Goal: Task Accomplishment & Management: Manage account settings

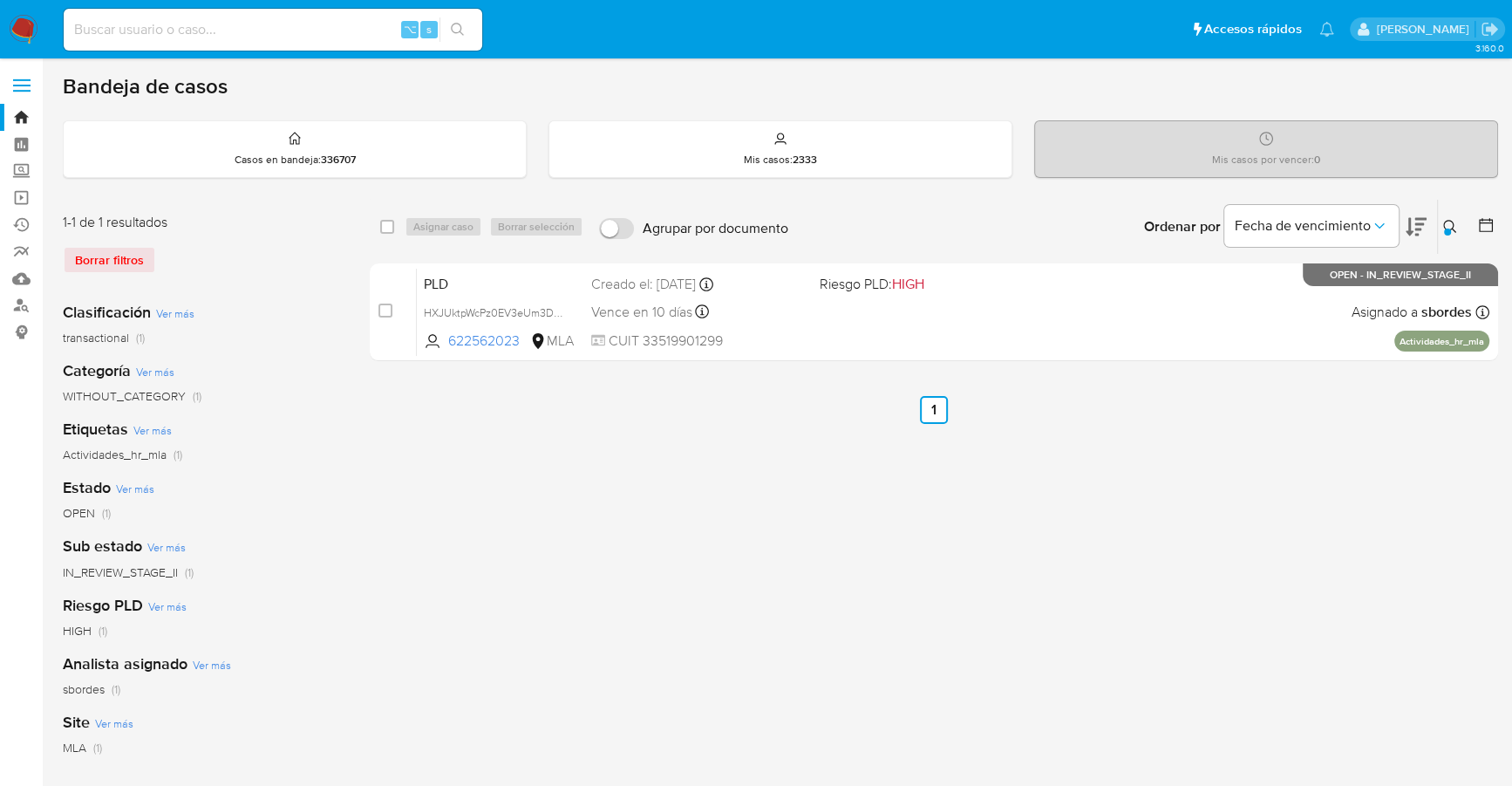
click at [20, 30] on img at bounding box center [23, 29] width 29 height 29
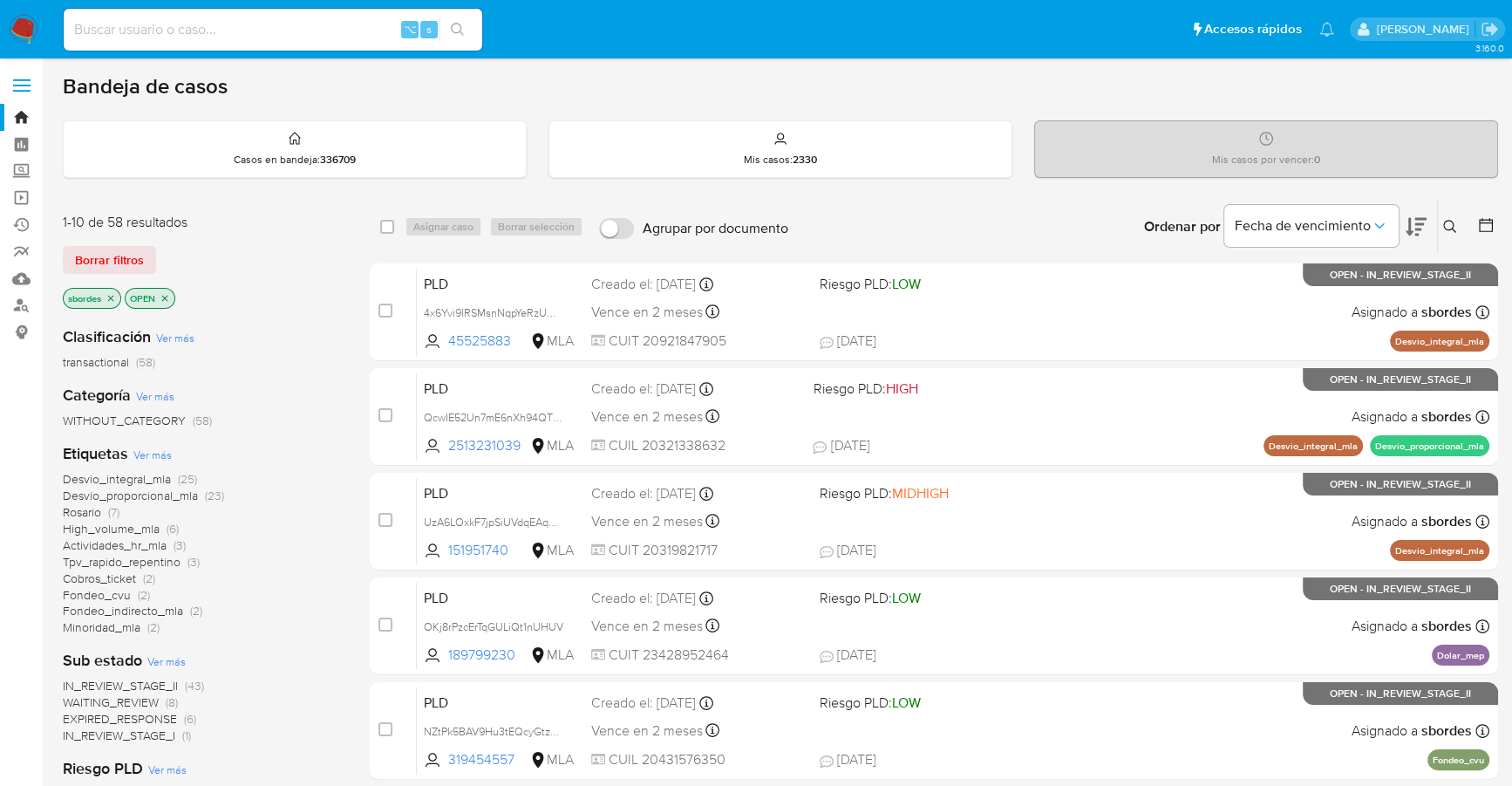
click at [113, 297] on icon "close-filter" at bounding box center [110, 298] width 10 height 10
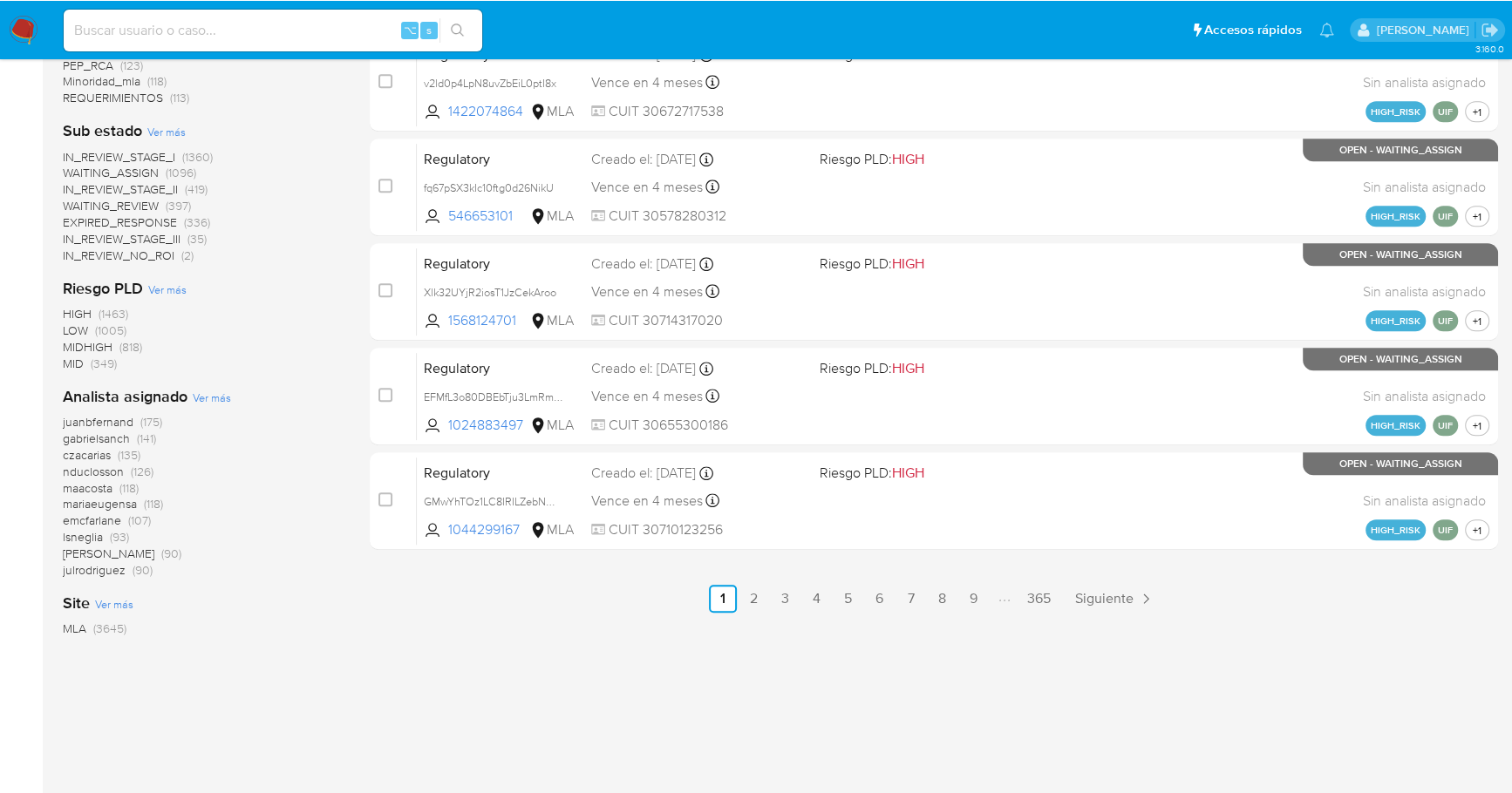
scroll to position [752, 0]
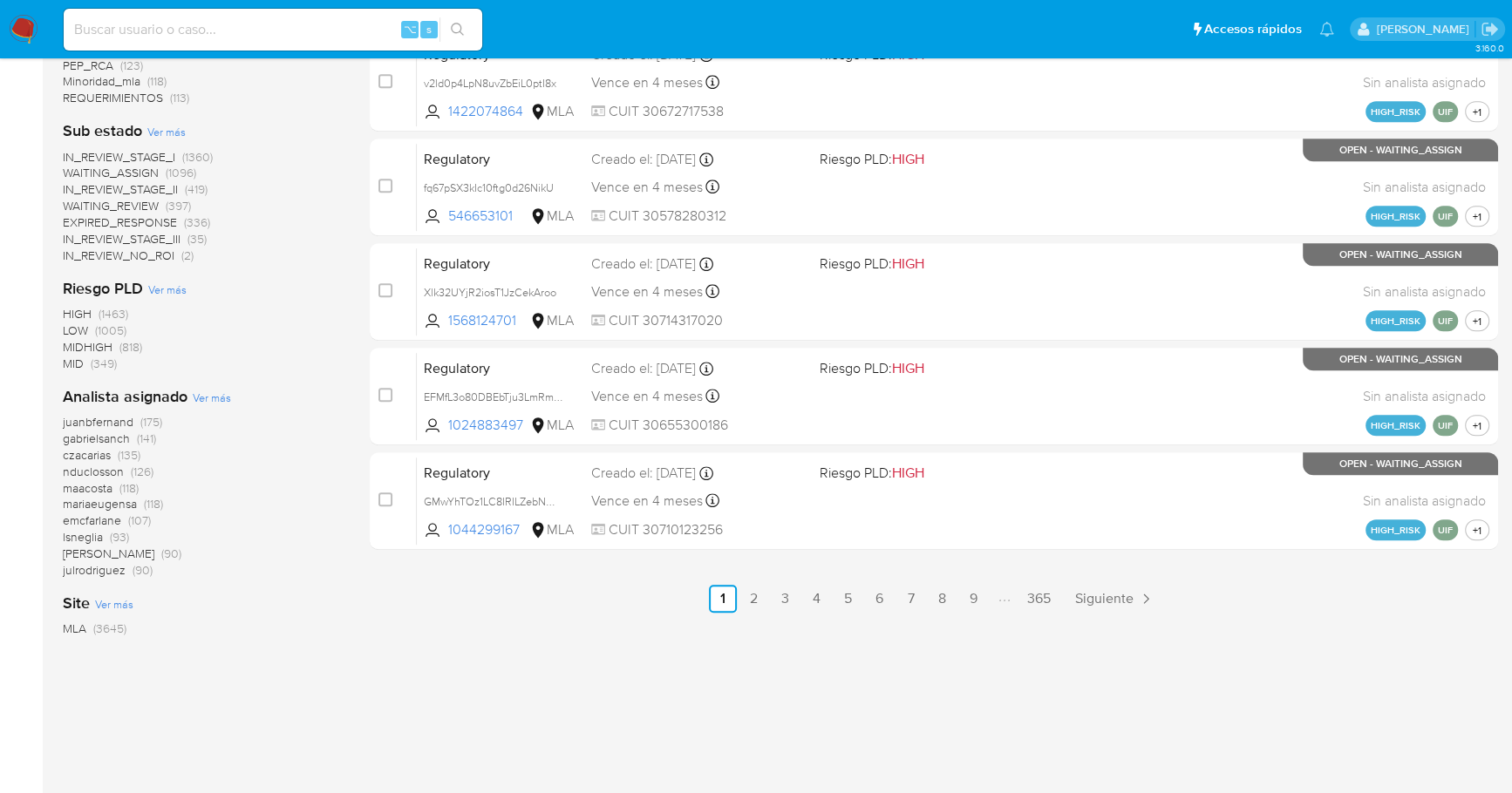
drag, startPoint x: 262, startPoint y: 470, endPoint x: 278, endPoint y: 470, distance: 16.0
click at [278, 470] on div "juanbfernand (175) gabrielsanch (141) czacarias (135) nduclosson (126) maacosta…" at bounding box center [202, 496] width 279 height 165
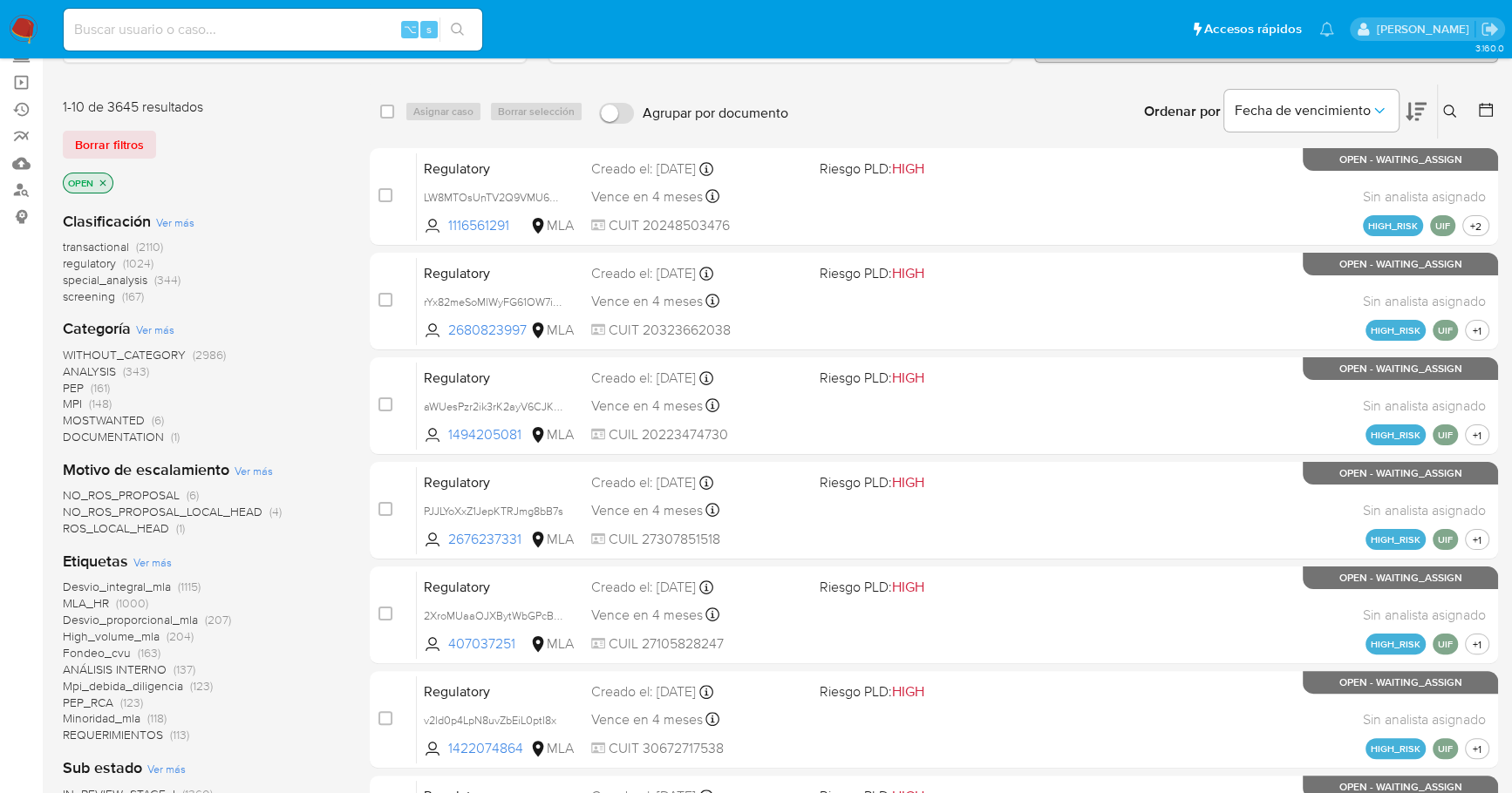
scroll to position [0, 0]
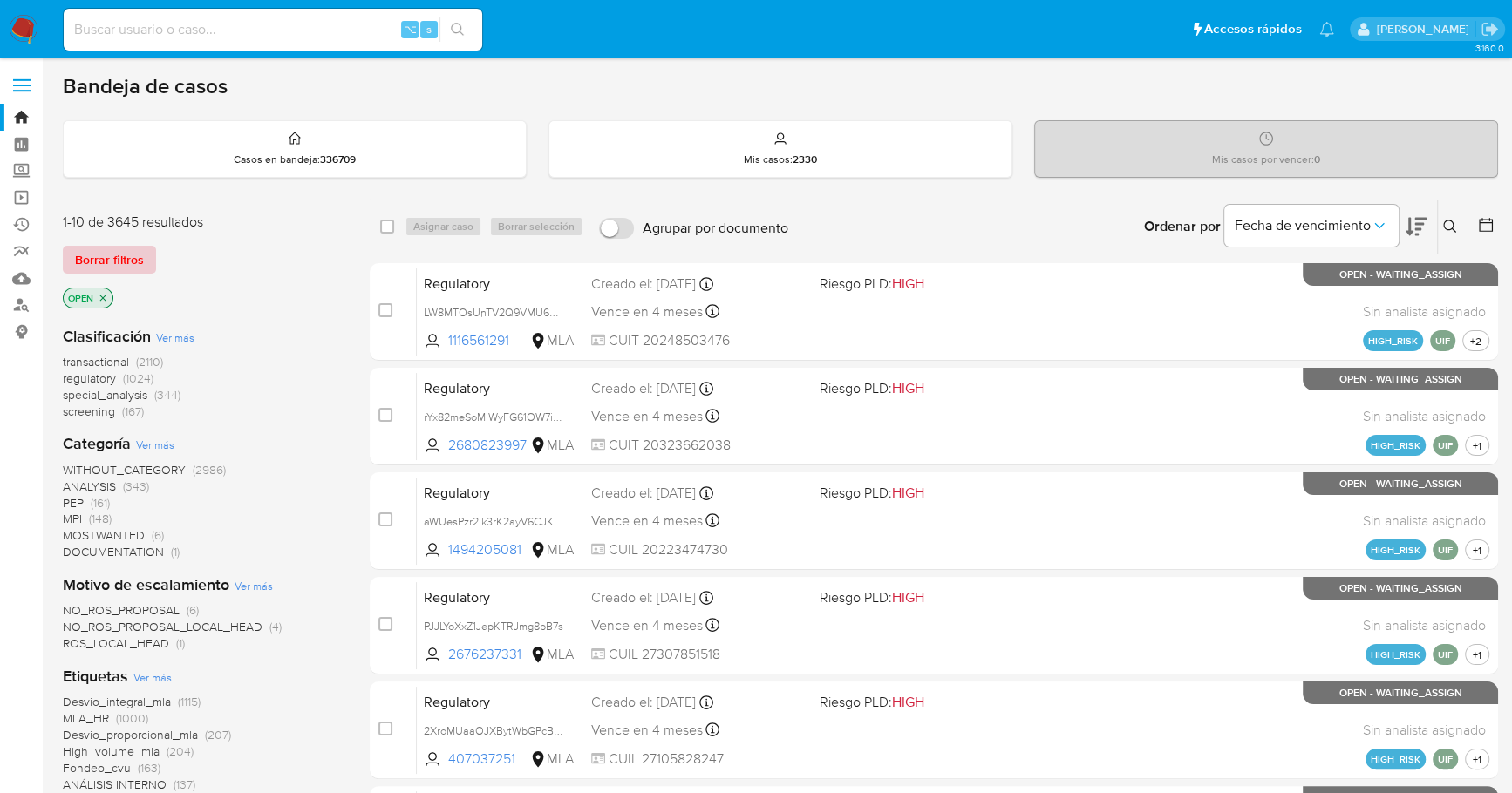
click at [89, 250] on span "Borrar filtros" at bounding box center [109, 260] width 69 height 25
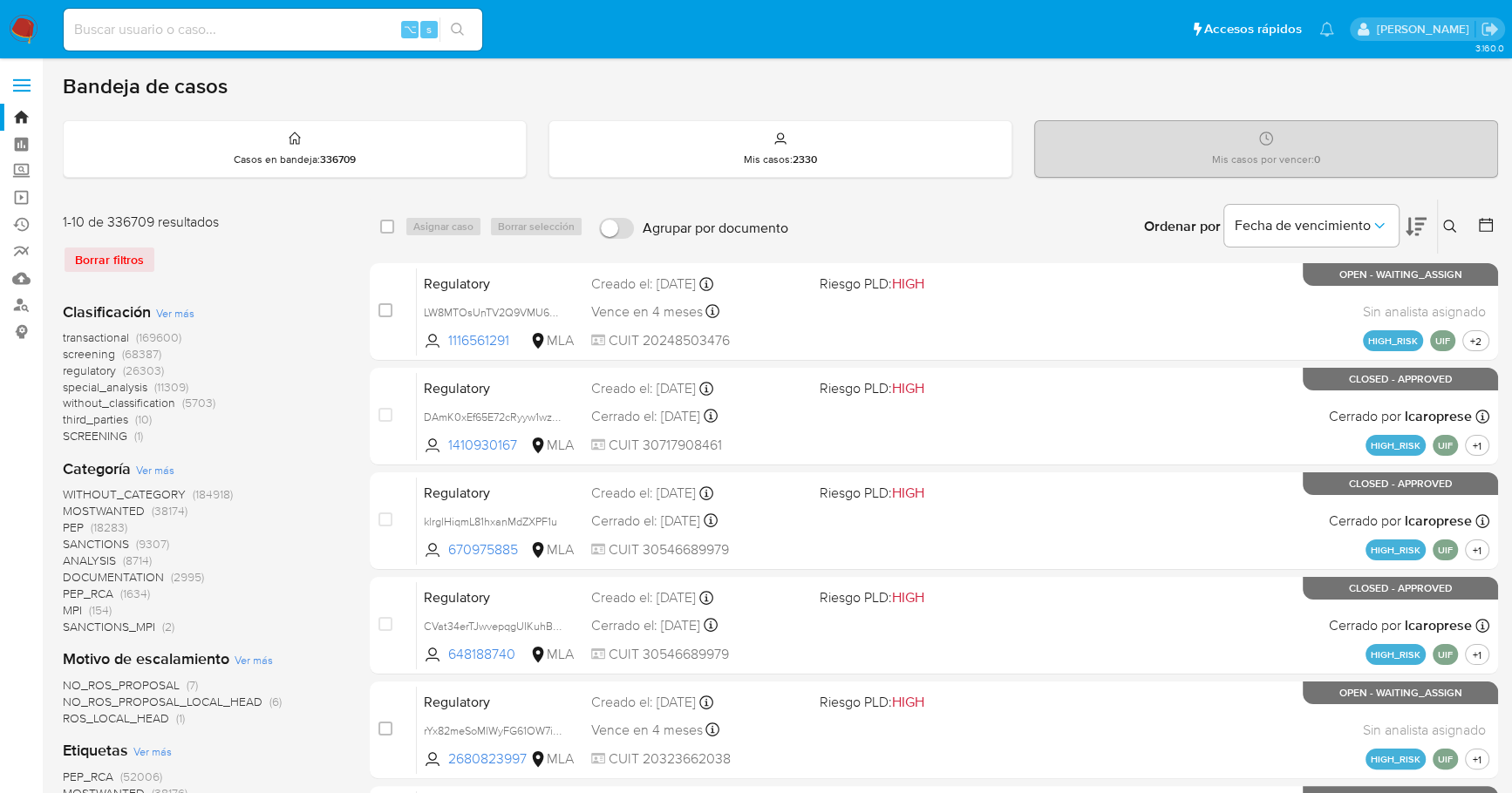
click at [1446, 223] on icon at bounding box center [1449, 226] width 14 height 14
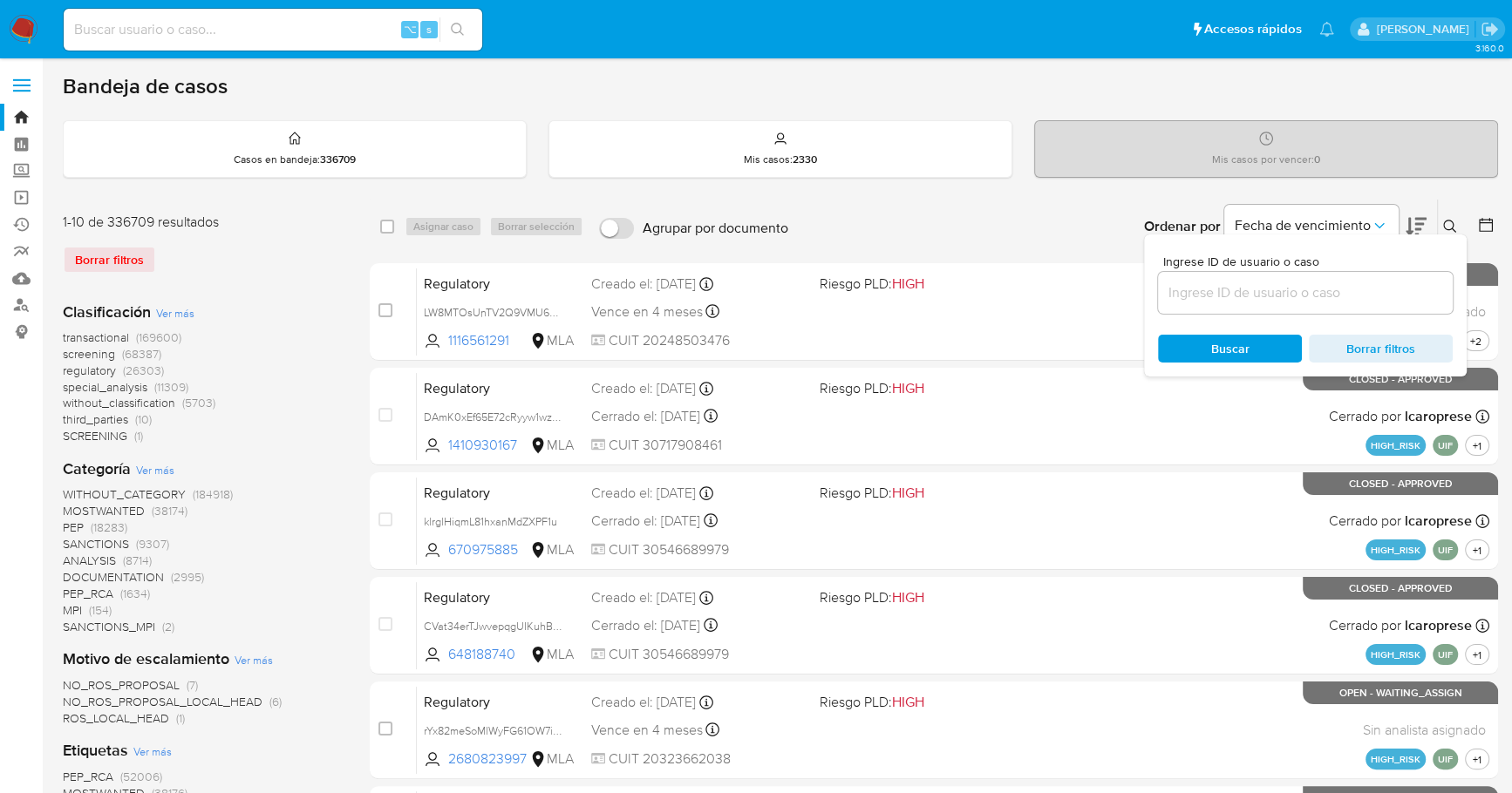
click at [1479, 219] on icon at bounding box center [1485, 225] width 14 height 14
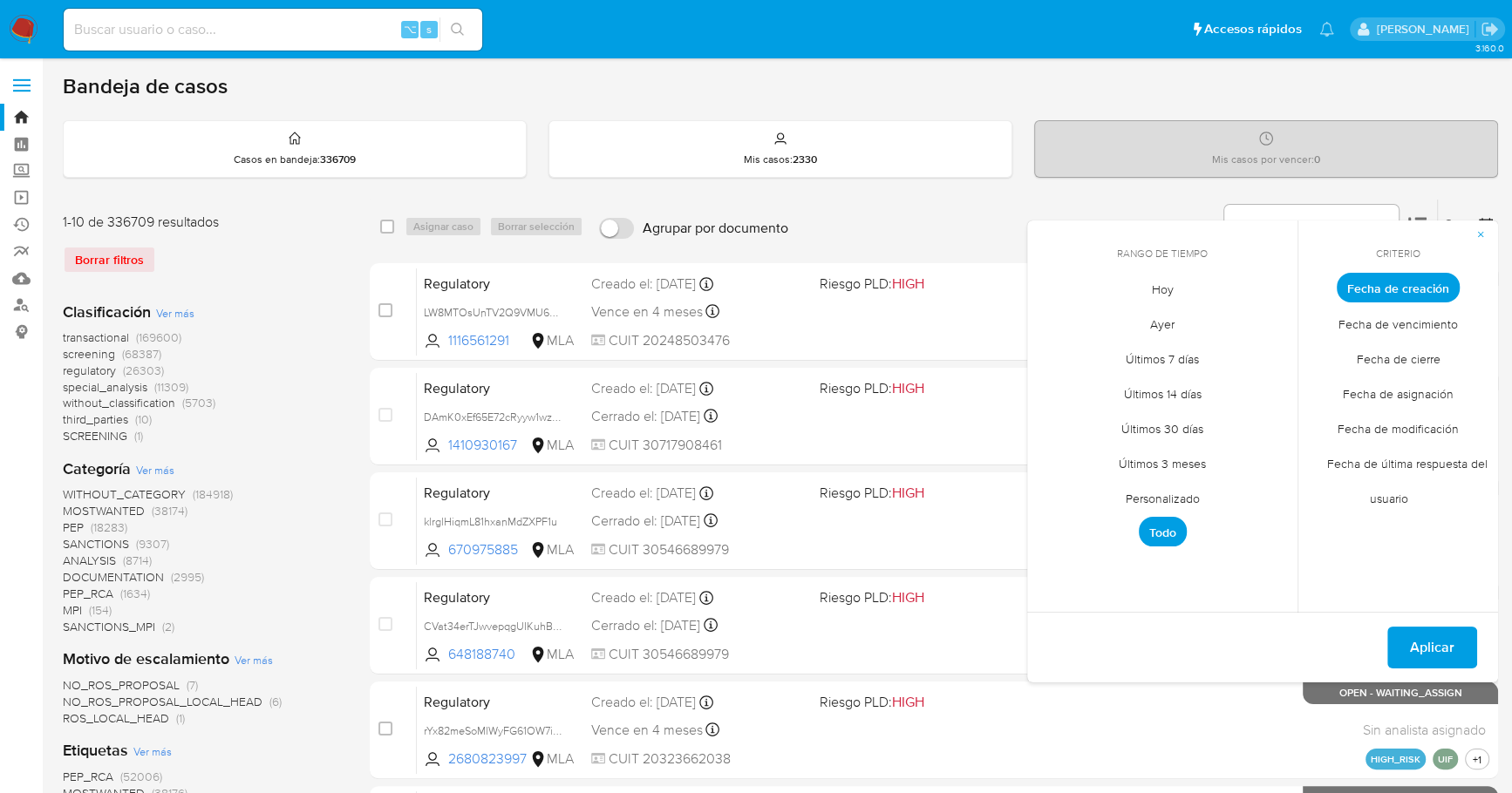
click at [1163, 494] on span "Personalizado" at bounding box center [1162, 498] width 111 height 36
click at [1049, 332] on div "septiembre 2025 septiembre 2025 lun lunes mar martes mié miércoles jue jueves v…" at bounding box center [1162, 423] width 237 height 229
click at [1057, 321] on icon "Mes anterior" at bounding box center [1054, 320] width 21 height 21
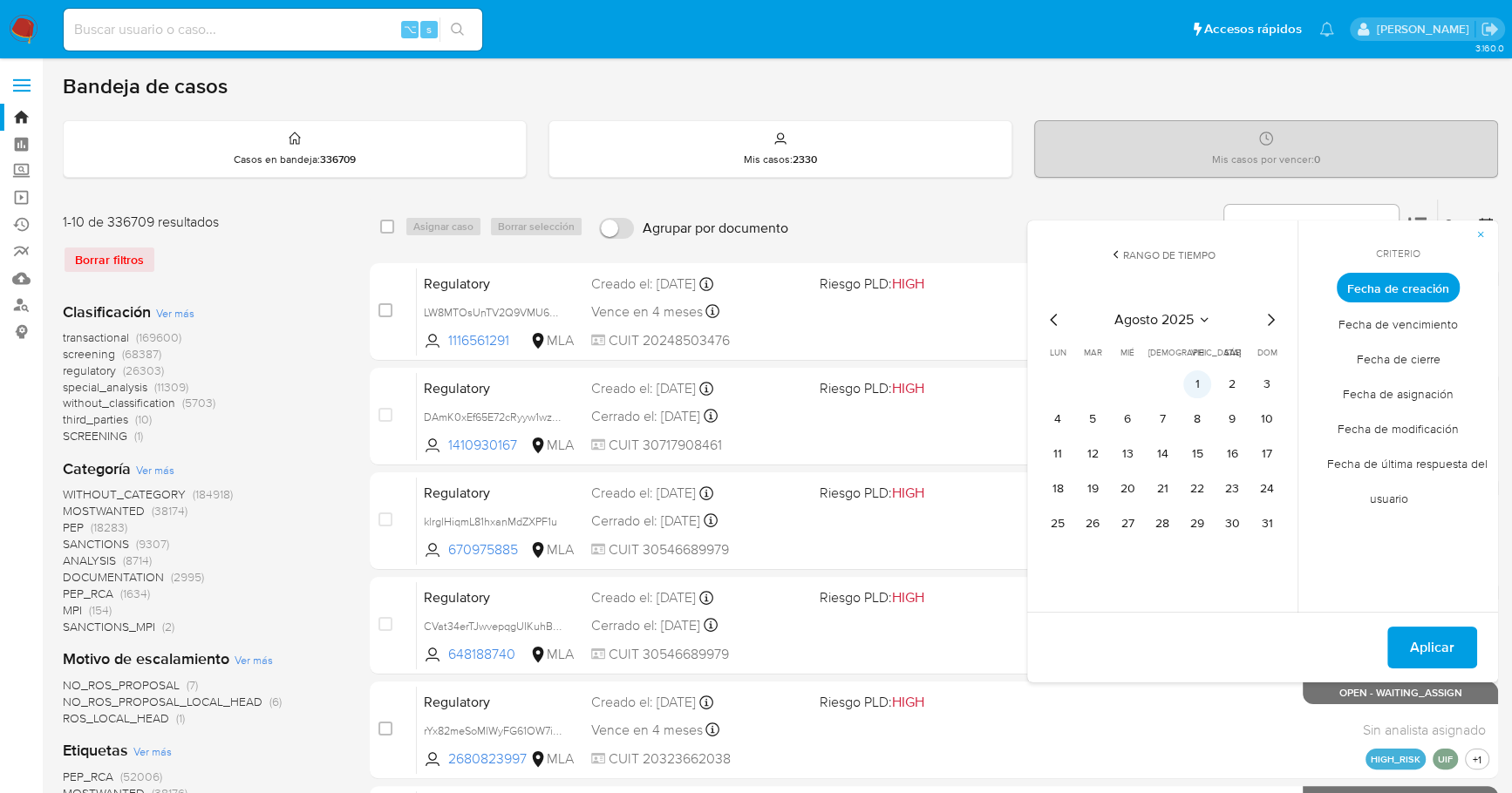
click at [1200, 378] on button "1" at bounding box center [1196, 383] width 28 height 28
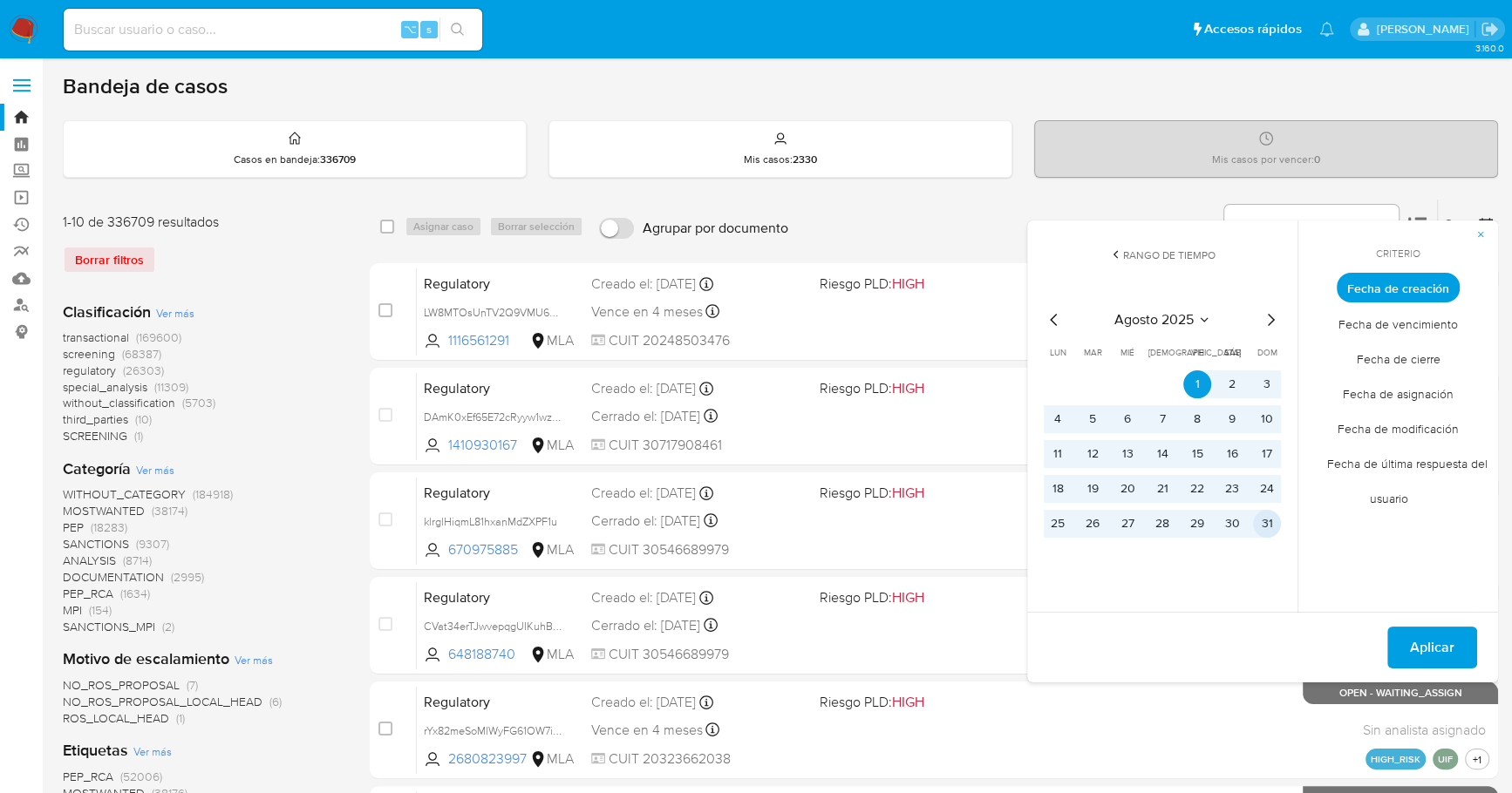
click at [1267, 531] on button "31" at bounding box center [1266, 523] width 28 height 28
click at [1470, 659] on button "Aplicar" at bounding box center [1431, 647] width 90 height 42
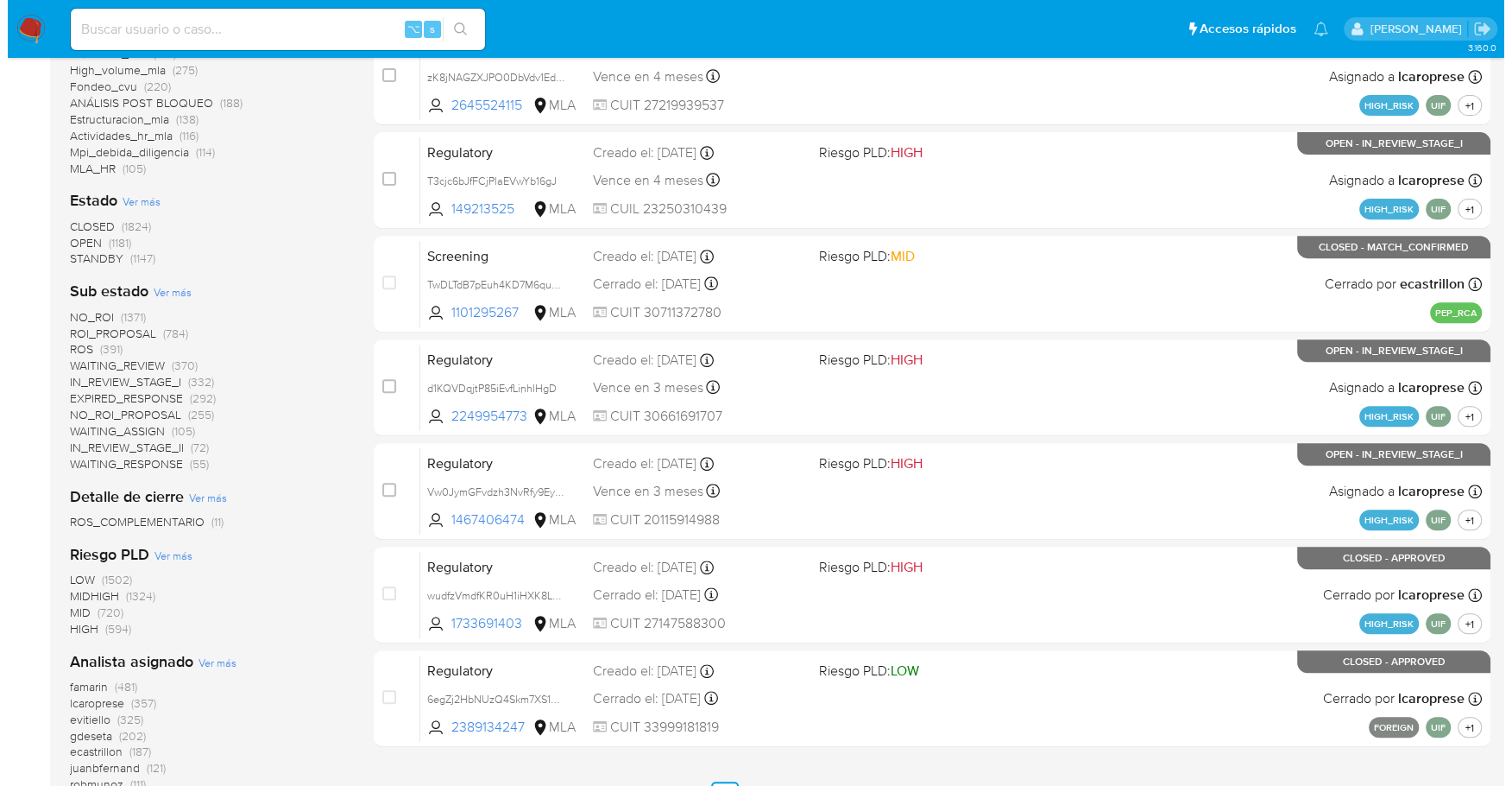
scroll to position [756, 0]
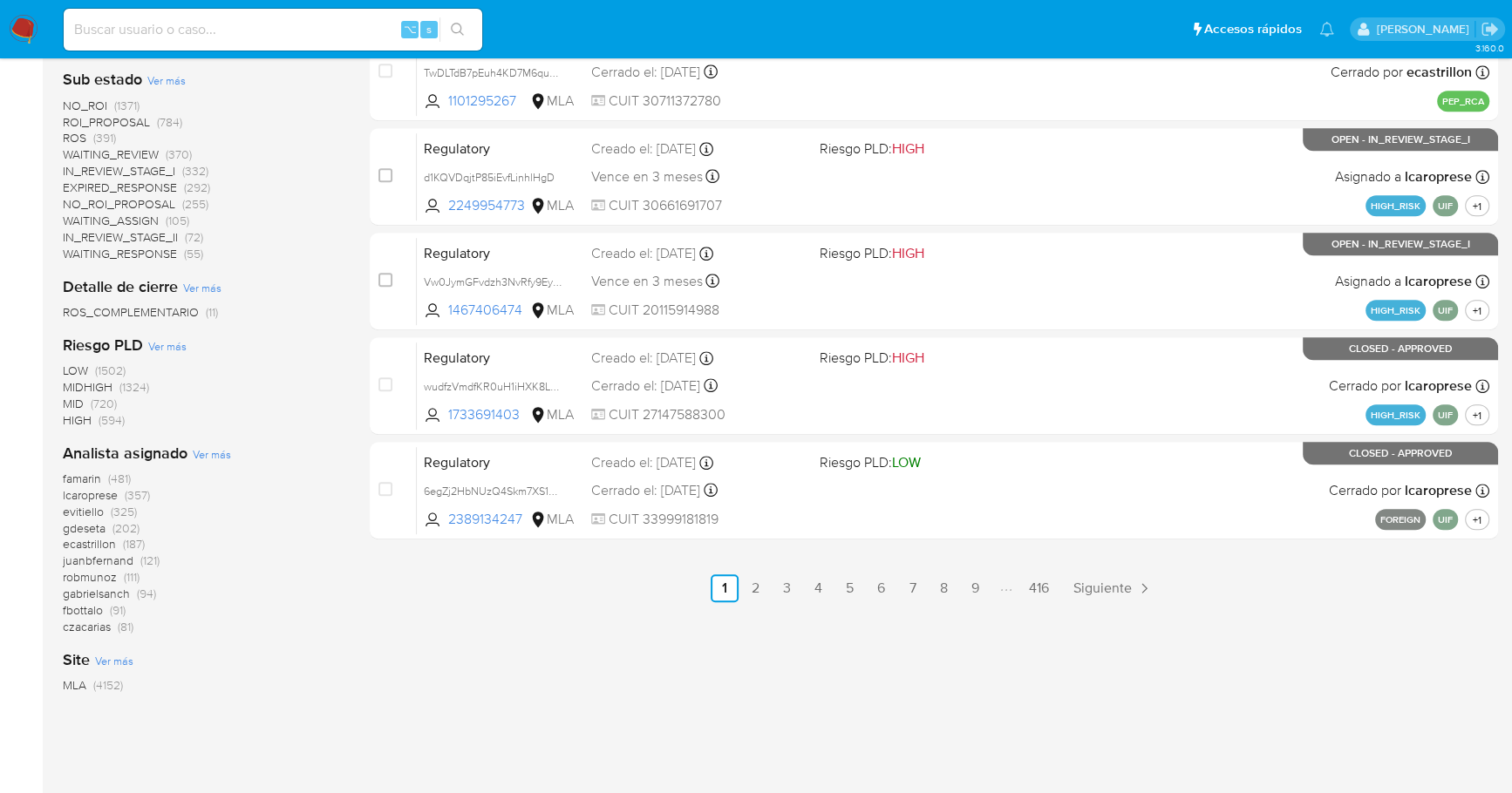
click at [213, 450] on span "Ver más" at bounding box center [212, 453] width 38 height 16
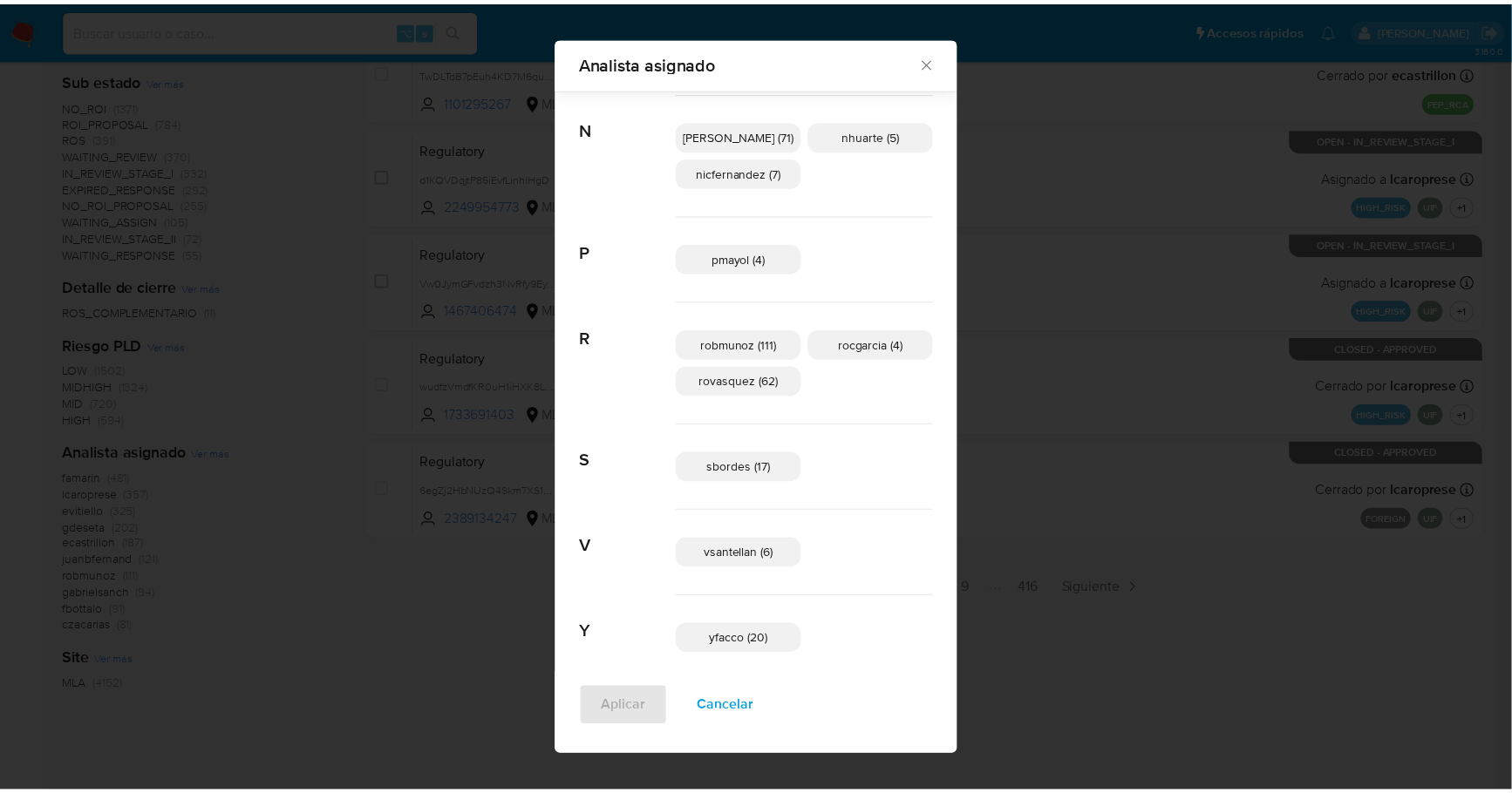
scroll to position [1146, 0]
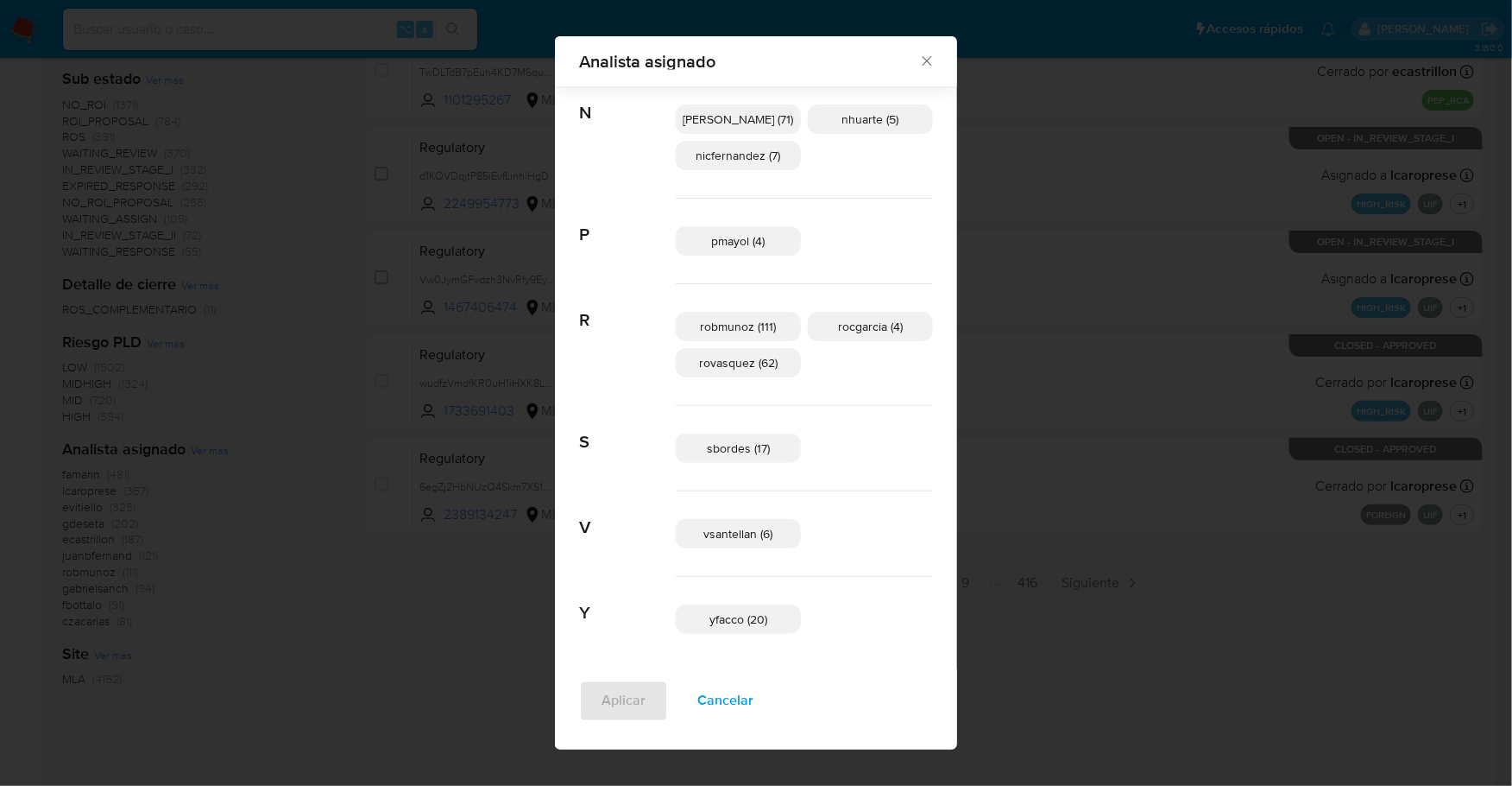
click at [909, 71] on div "Analista asignado" at bounding box center [756, 62] width 402 height 51
click at [918, 68] on icon "Cerrar" at bounding box center [927, 61] width 17 height 17
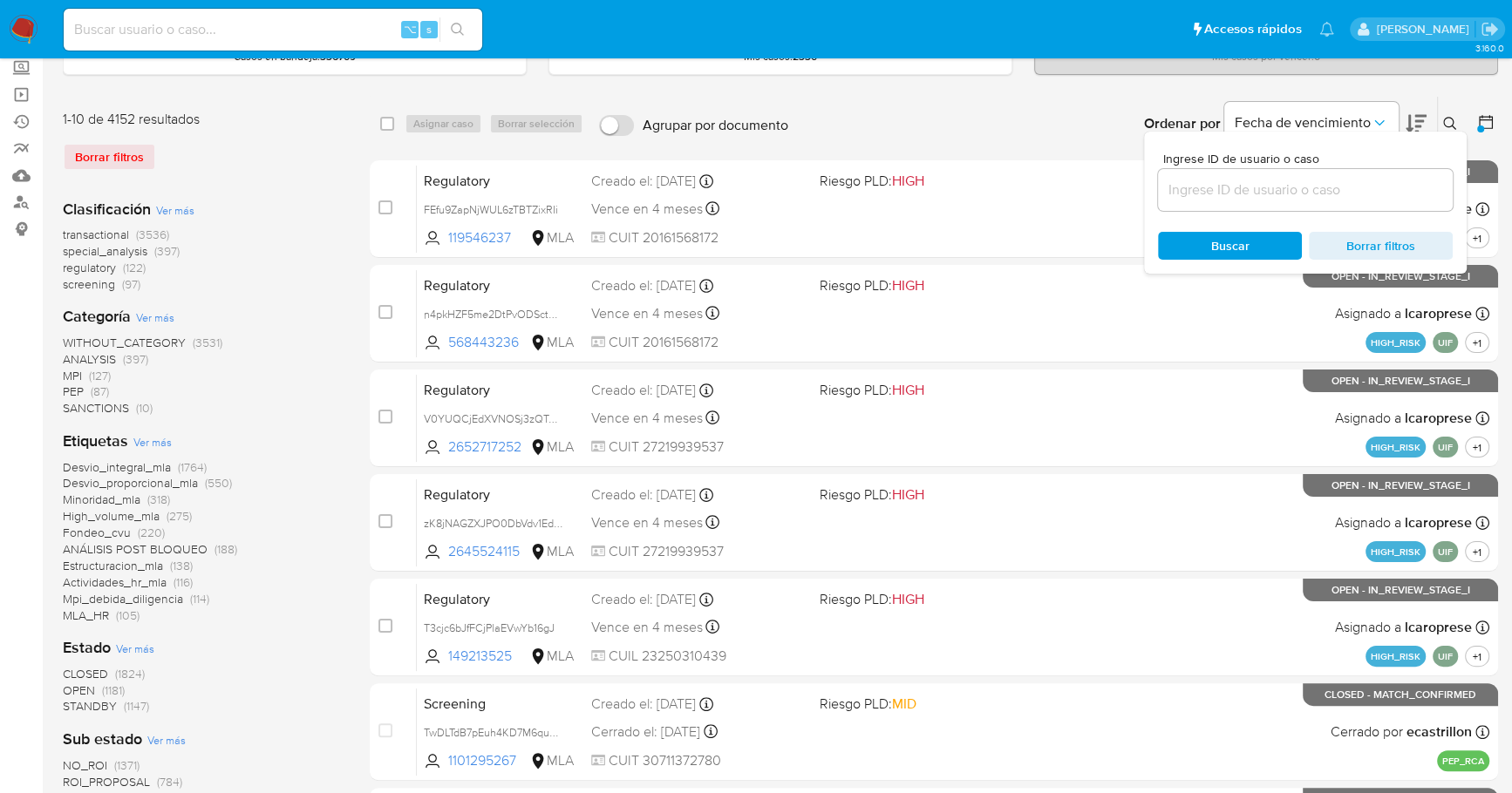
scroll to position [231, 0]
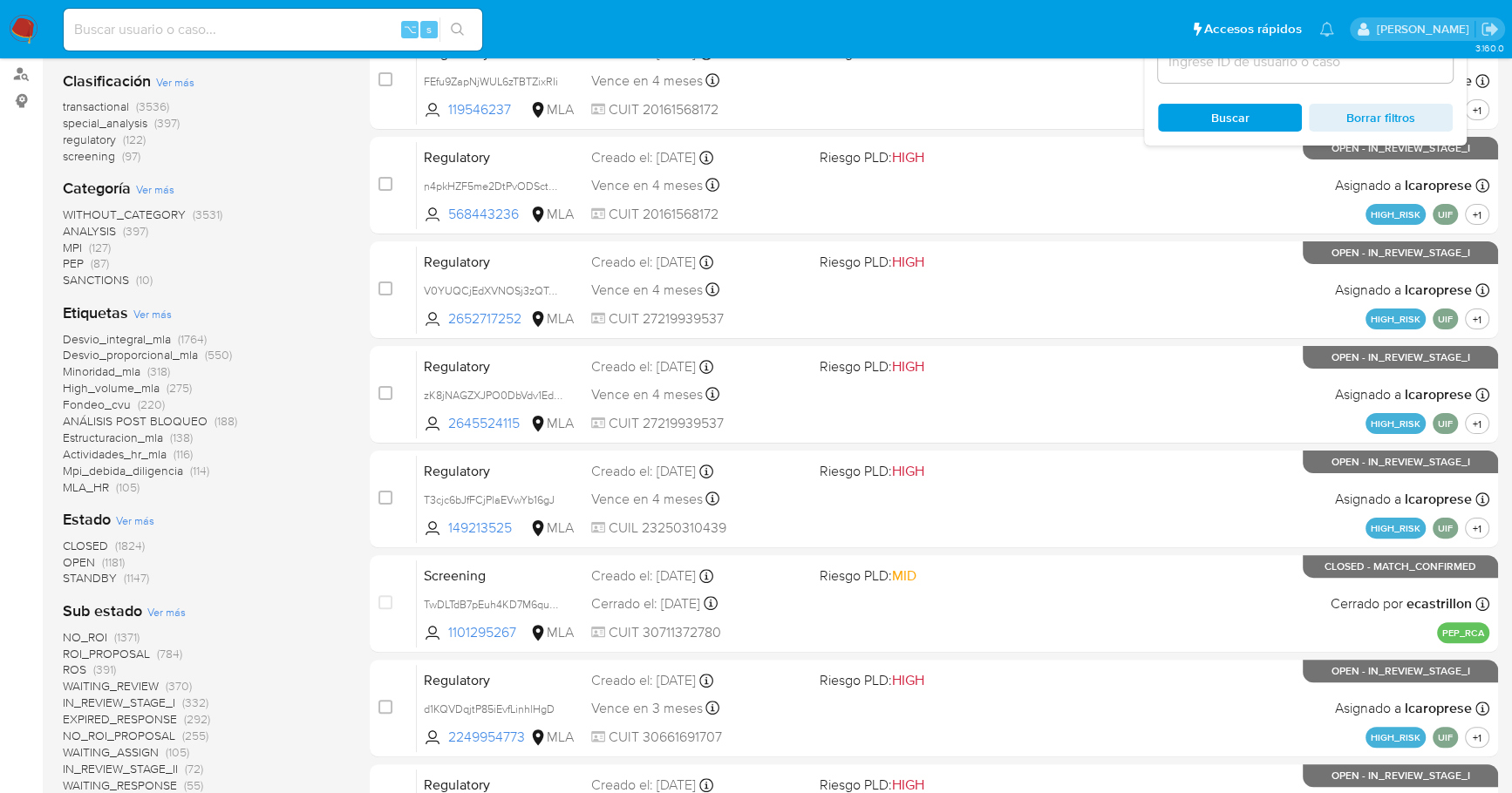
click at [93, 565] on span "OPEN" at bounding box center [79, 562] width 32 height 17
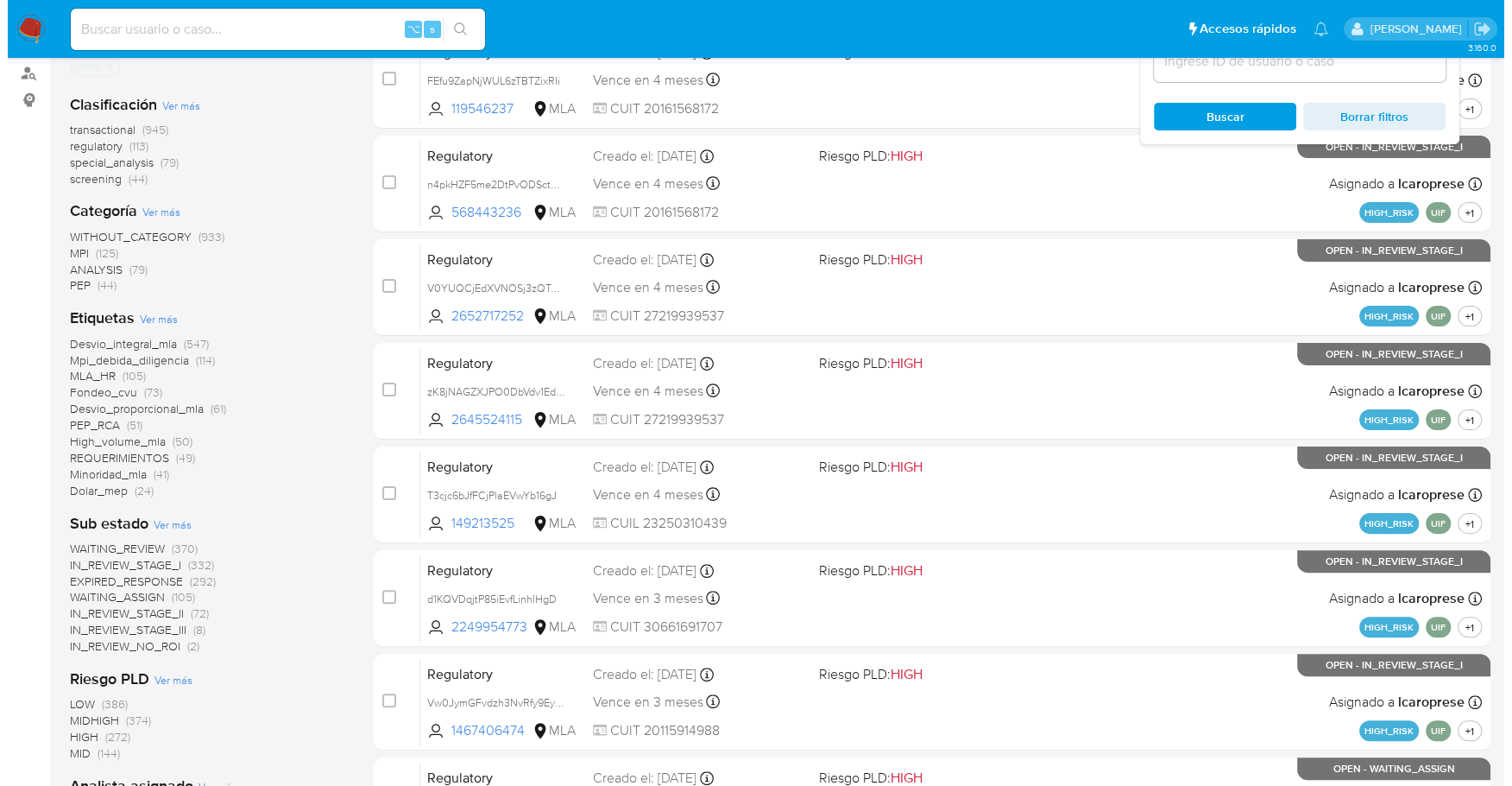
scroll to position [637, 0]
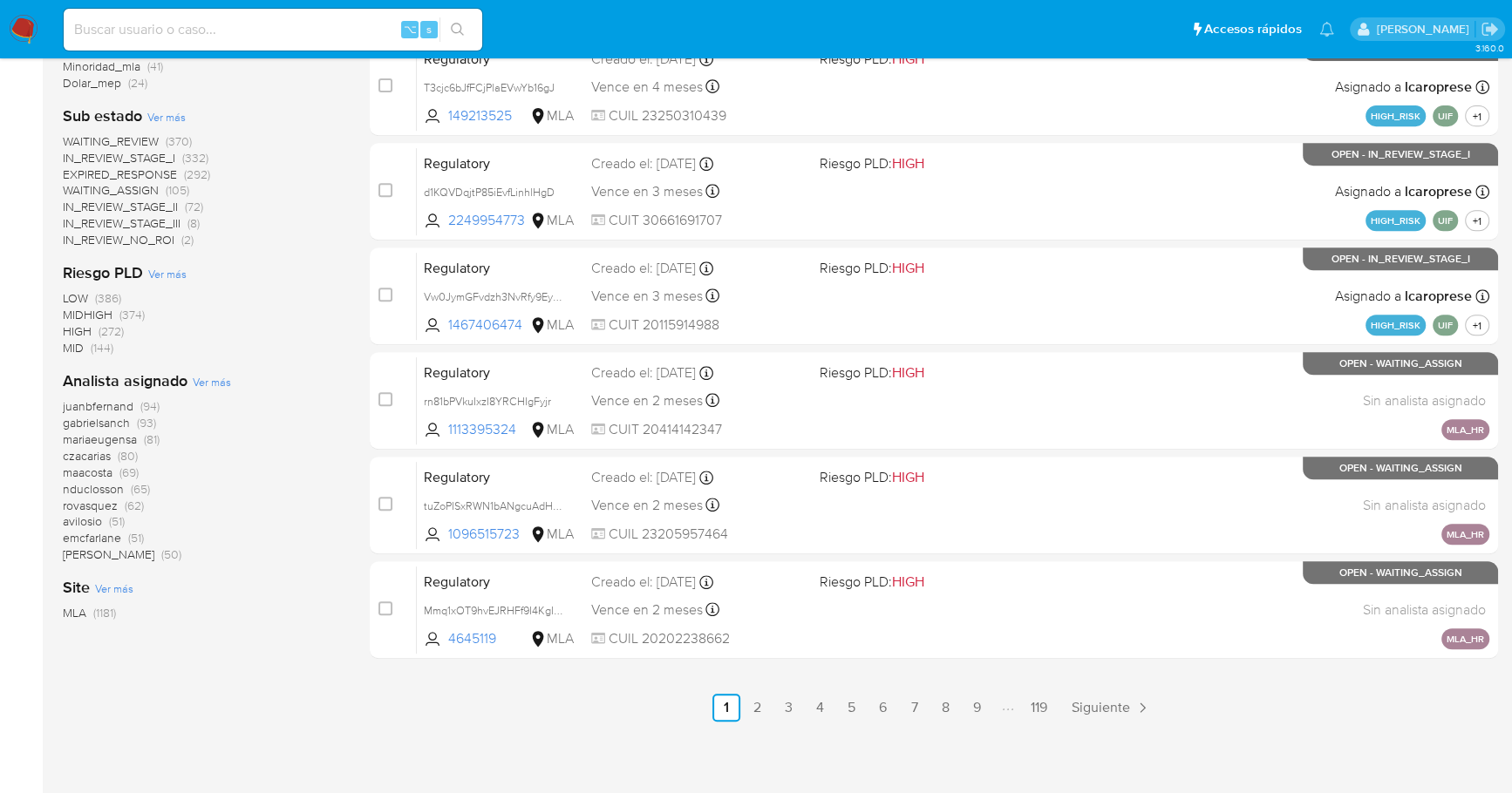
click at [210, 370] on div "Analista asignado Ver más juanbfernand (94) gabrielsanch (93) mariaeugensa (81)…" at bounding box center [202, 466] width 279 height 193
click at [215, 376] on span "Ver más" at bounding box center [212, 381] width 38 height 16
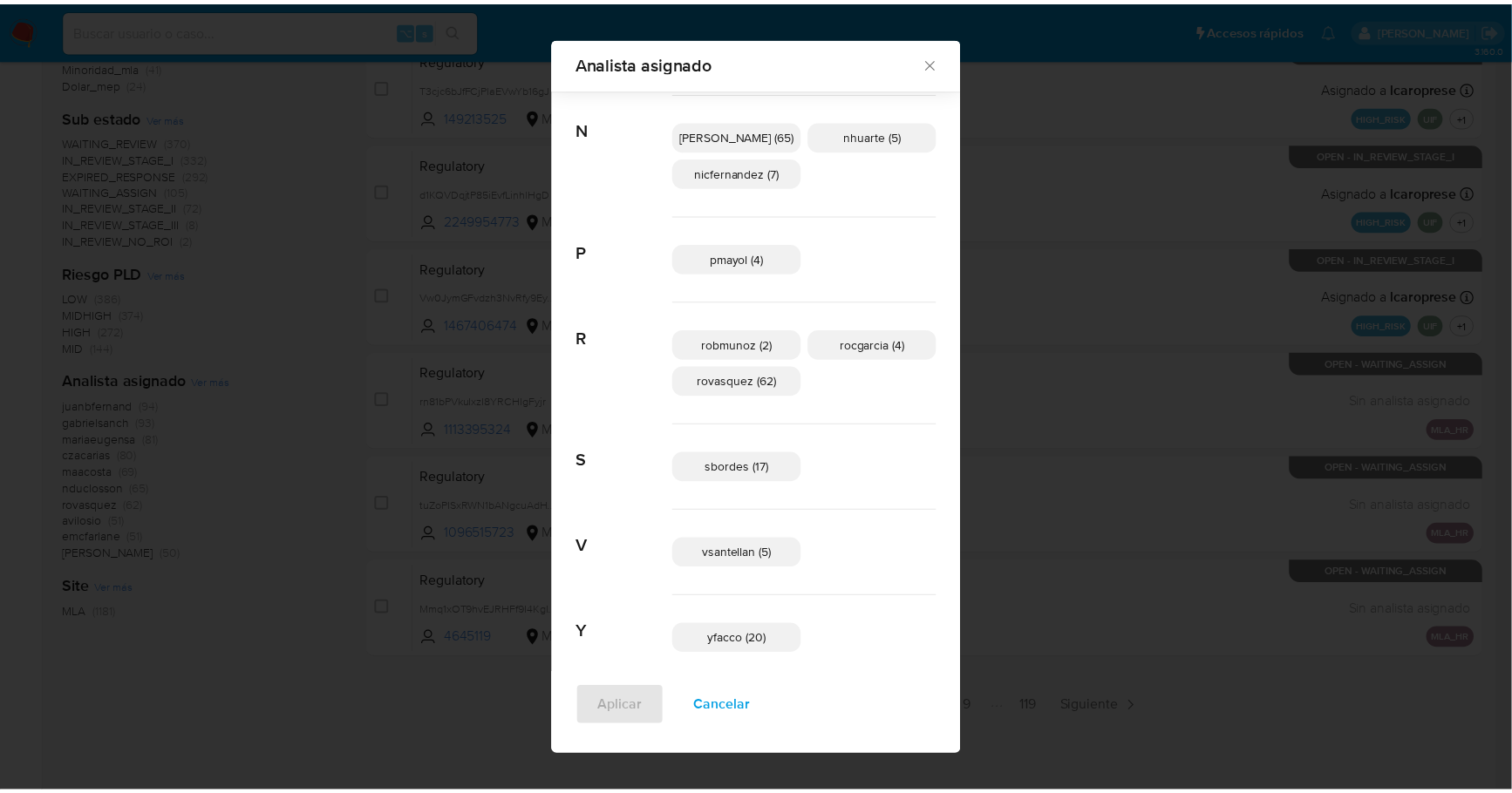
scroll to position [1024, 0]
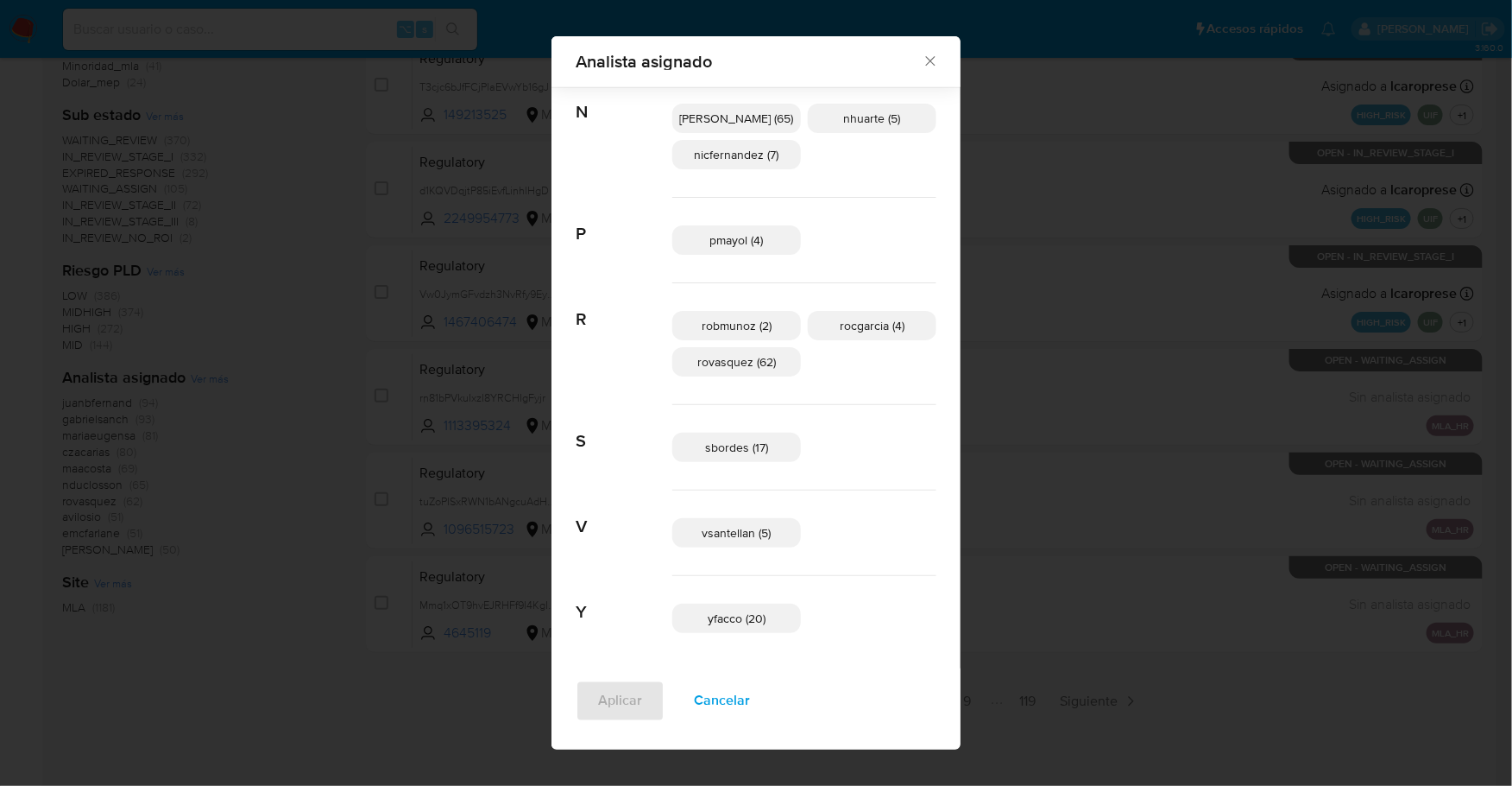
click at [922, 64] on icon "Cerrar" at bounding box center [930, 61] width 17 height 17
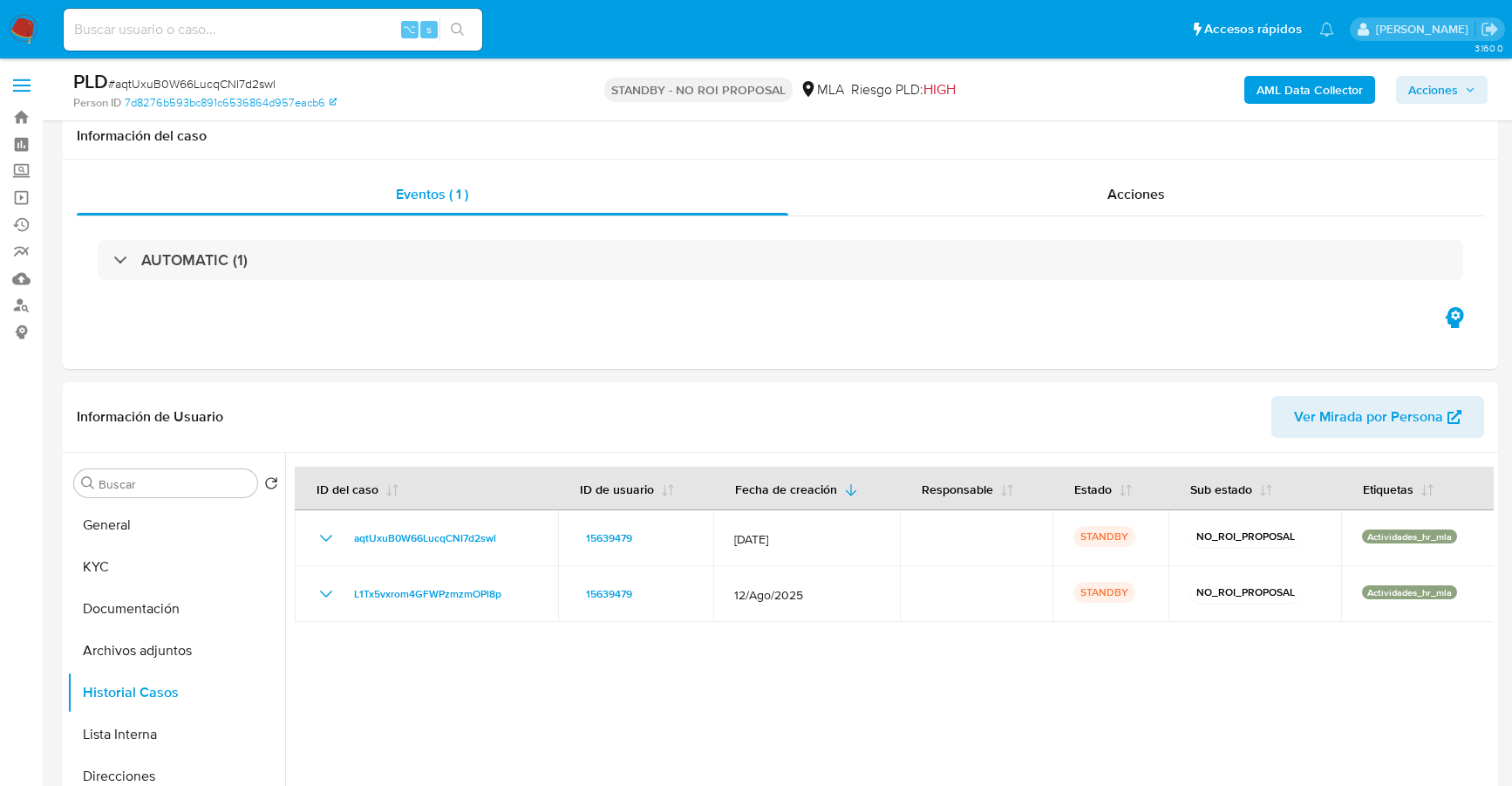
select select "10"
